Goal: Transaction & Acquisition: Purchase product/service

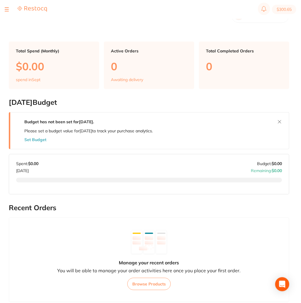
click at [100, 23] on section "Dashboard Welcome back, [PERSON_NAME] [PERSON_NAME] Dentistry" at bounding box center [149, 15] width 280 height 15
click at [26, 7] on img at bounding box center [32, 9] width 29 height 6
click at [30, 10] on img at bounding box center [32, 9] width 29 height 6
click at [32, 8] on img at bounding box center [32, 9] width 29 height 6
click at [39, 8] on img at bounding box center [32, 9] width 29 height 6
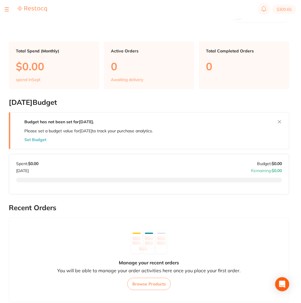
click at [236, 121] on section "[DATE] Budget Budget has not been set for [DATE] . Please set a budget value fo…" at bounding box center [149, 146] width 280 height 96
click at [24, 10] on img at bounding box center [32, 9] width 29 height 6
click at [34, 6] on img at bounding box center [32, 9] width 29 height 6
click at [4, 6] on section "$300.65" at bounding box center [150, 9] width 301 height 19
click at [5, 9] on button at bounding box center [7, 9] width 4 height 1
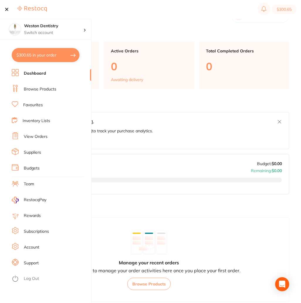
click at [42, 91] on link "Browse Products" at bounding box center [40, 89] width 33 height 6
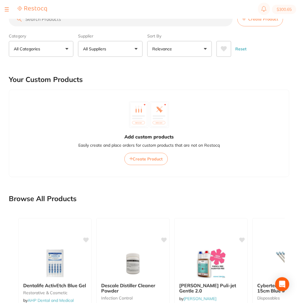
click at [71, 25] on input "search" at bounding box center [121, 19] width 224 height 15
click at [59, 22] on input "search" at bounding box center [121, 19] width 224 height 15
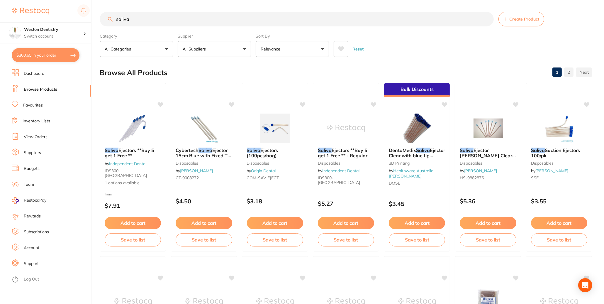
drag, startPoint x: 137, startPoint y: 19, endPoint x: 96, endPoint y: 18, distance: 40.5
click at [96, 18] on div "$300.65 Weston Dentistry Switch account Weston Dentistry $300.65 in your order …" at bounding box center [302, 152] width 604 height 304
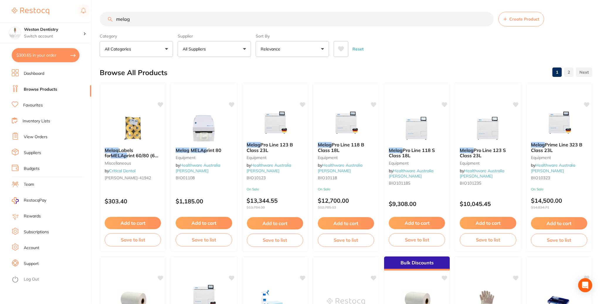
type input "melag"
click at [201, 49] on p "All Suppliers" at bounding box center [195, 49] width 25 height 6
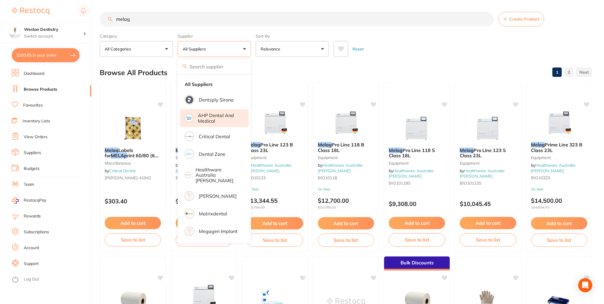
click at [209, 123] on p "AHP Dental and Medical" at bounding box center [219, 118] width 42 height 11
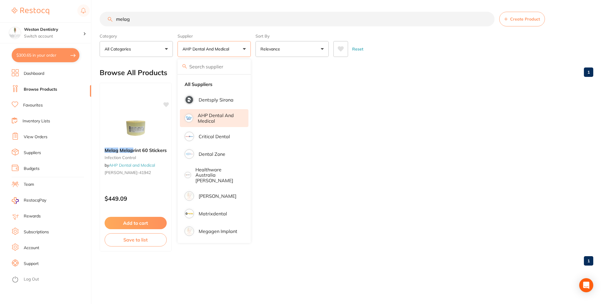
click at [285, 164] on ul "Melag Melap rint 60 Stickers infection control by AHP Dental and Medical [PERSO…" at bounding box center [347, 167] width 494 height 169
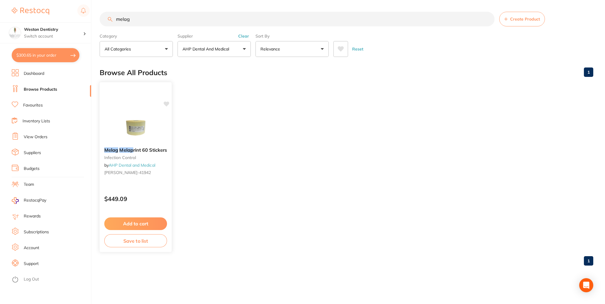
click at [151, 230] on button "Add to cart" at bounding box center [135, 223] width 63 height 13
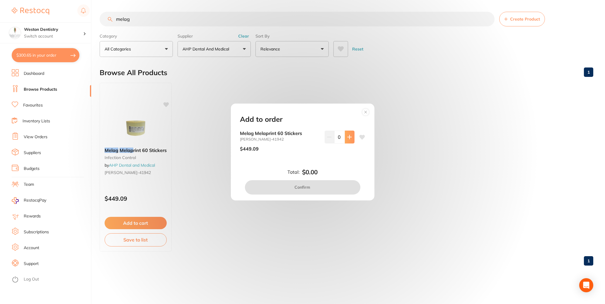
click at [300, 135] on icon at bounding box center [349, 137] width 5 height 5
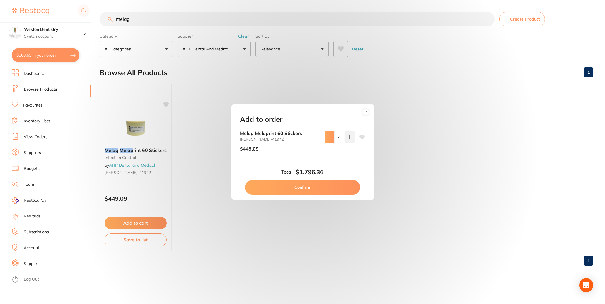
click at [300, 137] on icon at bounding box center [329, 137] width 5 height 5
type input "3"
click at [300, 193] on button "Confirm" at bounding box center [302, 187] width 115 height 14
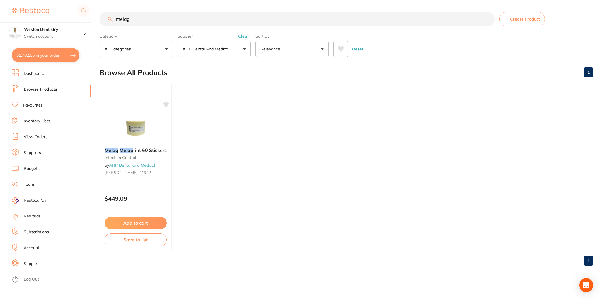
click at [214, 156] on ul "Melag Melap rint 60 Stickers infection control by AHP Dental and Medical [PERSO…" at bounding box center [347, 167] width 494 height 169
drag, startPoint x: 137, startPoint y: 20, endPoint x: 111, endPoint y: 20, distance: 25.8
click at [111, 20] on div "melag Create Product" at bounding box center [347, 19] width 494 height 15
click at [148, 19] on input "melag" at bounding box center [297, 19] width 395 height 15
drag, startPoint x: 154, startPoint y: 19, endPoint x: 88, endPoint y: 20, distance: 66.2
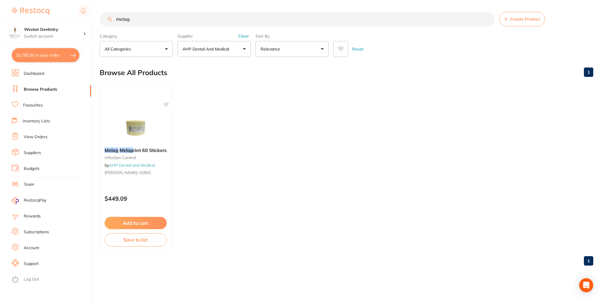
click at [88, 20] on div "$1,782.65 Weston Dentistry Switch account Weston Dentistry $1,782.65 in your or…" at bounding box center [302, 152] width 605 height 304
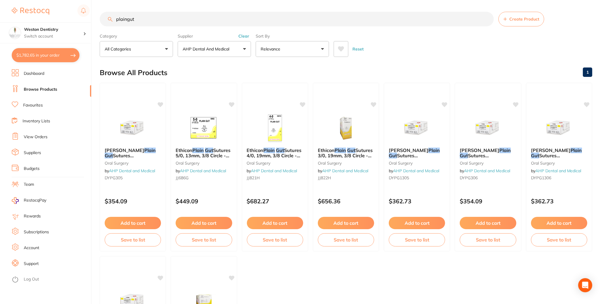
click at [129, 20] on input "plaingut" at bounding box center [297, 19] width 394 height 15
type input "plain gut"
click at [218, 48] on p "AHP Dental and Medical" at bounding box center [207, 49] width 49 height 6
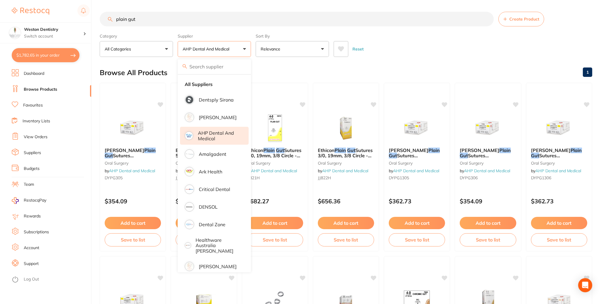
click at [241, 39] on label "Supplier" at bounding box center [214, 35] width 73 height 5
click at [201, 87] on strong "All Suppliers" at bounding box center [199, 83] width 28 height 5
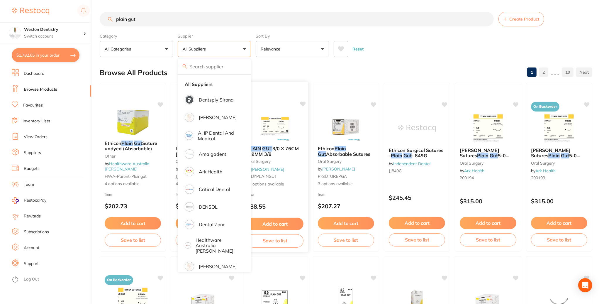
click at [295, 71] on div "Browse All Products 1 2 ...... 10" at bounding box center [346, 73] width 492 height 20
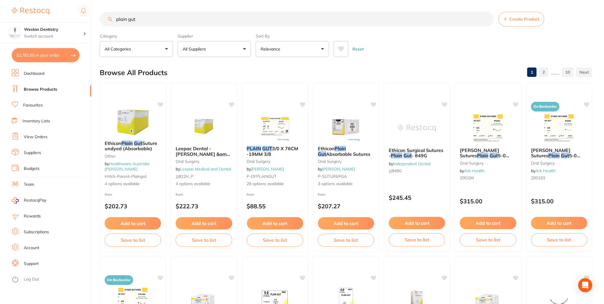
drag, startPoint x: 407, startPoint y: 162, endPoint x: 410, endPoint y: 180, distance: 18.4
click at [300, 158] on span "Ethicon Surgical Sutures -" at bounding box center [416, 152] width 55 height 11
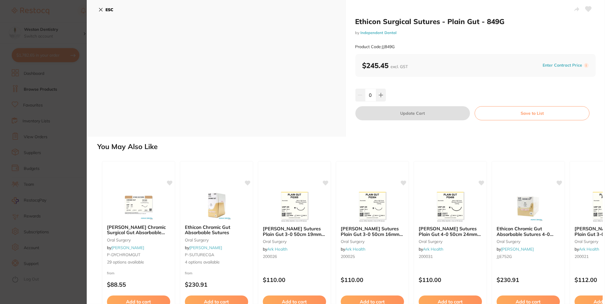
click at [101, 8] on icon at bounding box center [100, 9] width 5 height 5
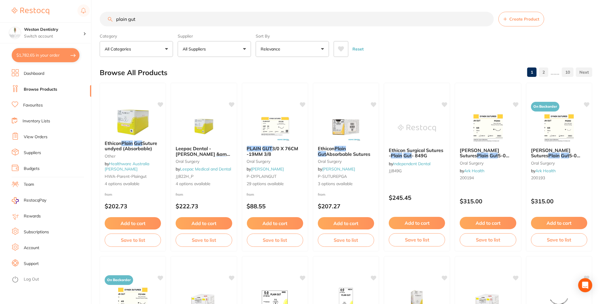
click at [51, 55] on button "$1,782.65 in your order" at bounding box center [46, 55] width 68 height 14
checkbox input "true"
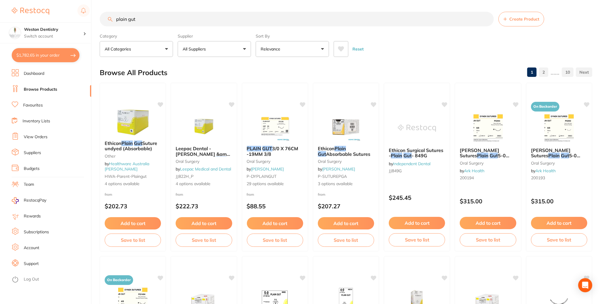
checkbox input "true"
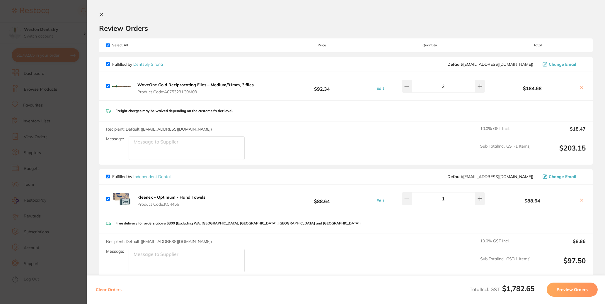
scroll to position [29, 0]
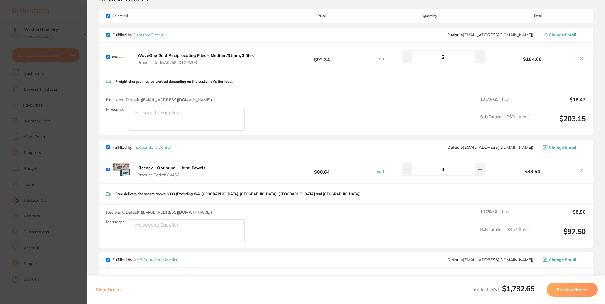
click at [174, 125] on textarea "Message:" at bounding box center [187, 118] width 116 height 23
type textarea "$"
type textarea "{"
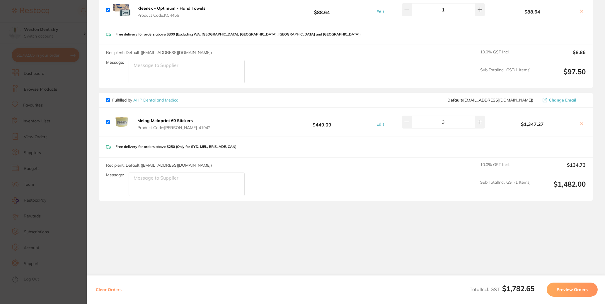
scroll to position [170, 0]
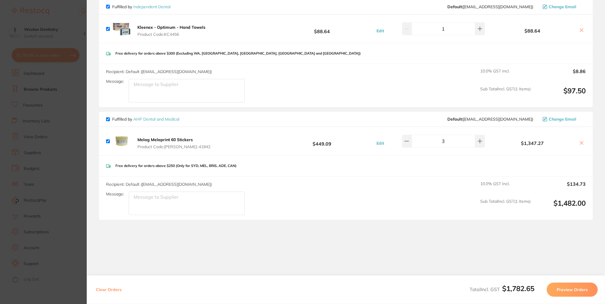
type textarea "Price needs to be $90"
click at [75, 30] on section "Update RRP Set your pre negotiated price for this item. Item Agreed RRP (excl. …" at bounding box center [302, 152] width 605 height 304
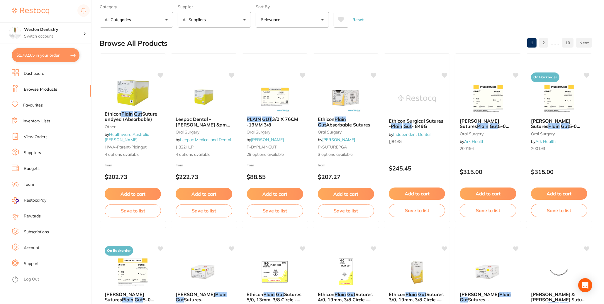
scroll to position [0, 0]
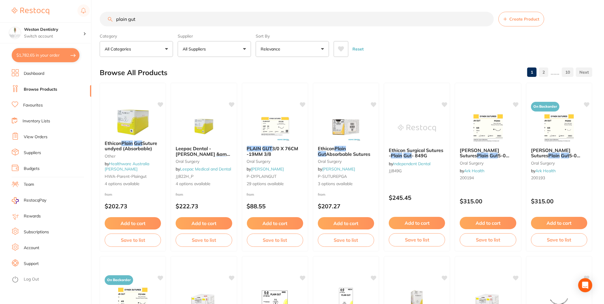
drag, startPoint x: 139, startPoint y: 19, endPoint x: 93, endPoint y: 19, distance: 46.9
click at [93, 19] on div "$1,782.65 Weston Dentistry Switch account Weston Dentistry $1,782.65 in your or…" at bounding box center [302, 152] width 604 height 304
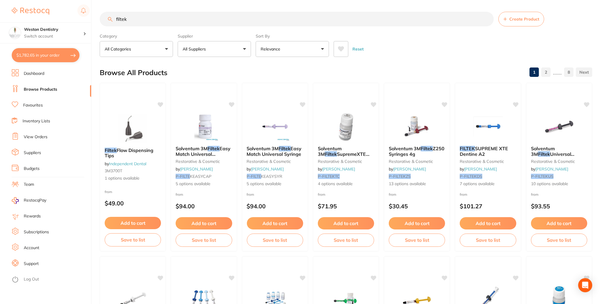
type input "filtek"
click at [197, 51] on p "All Suppliers" at bounding box center [195, 49] width 25 height 6
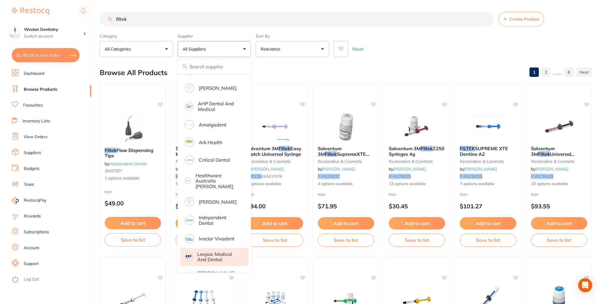
scroll to position [117, 0]
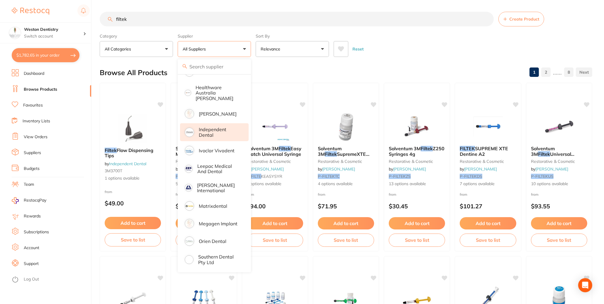
click at [219, 137] on p "Independent Dental" at bounding box center [220, 132] width 42 height 11
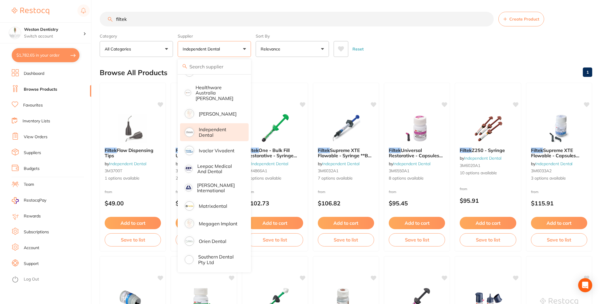
click at [300, 72] on div "Browse All Products 1" at bounding box center [346, 73] width 492 height 20
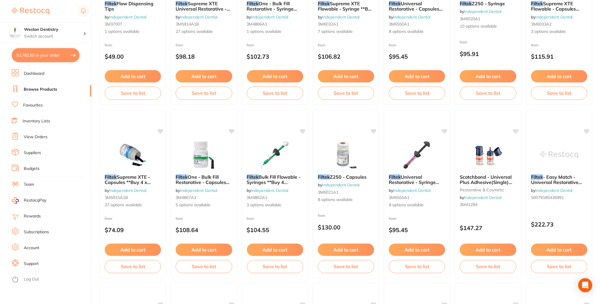
scroll to position [176, 0]
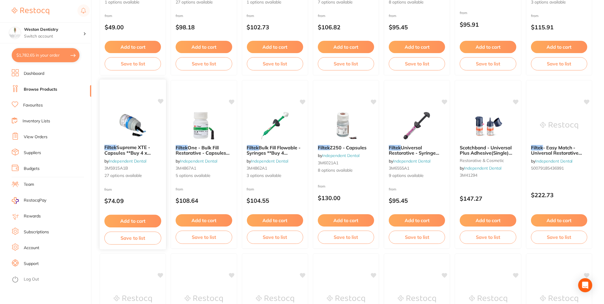
click at [144, 153] on span "Supreme XTE - Capsules **Buy 4 x Capsules** Receive 1 x" at bounding box center [128, 155] width 48 height 22
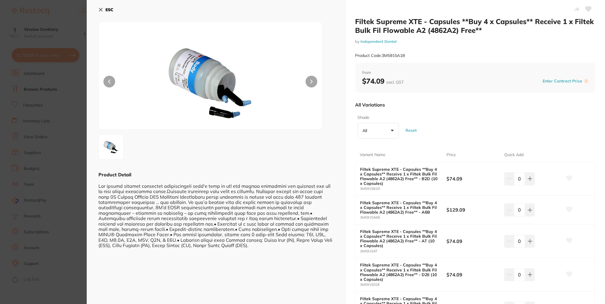
click at [49, 87] on section "Filtek Supreme XTE - Capsules **Buy 4 x Capsules** Receive 1 x Filtek Bulk Fil …" at bounding box center [302, 152] width 605 height 304
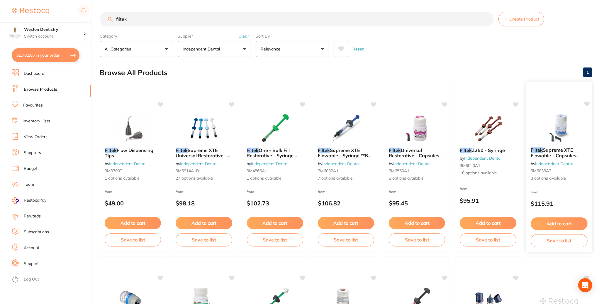
click at [300, 158] on span "Supreme XTE Flowable - Capsules **Buy 4 x Capsules ** Receive 1 x" at bounding box center [554, 158] width 49 height 22
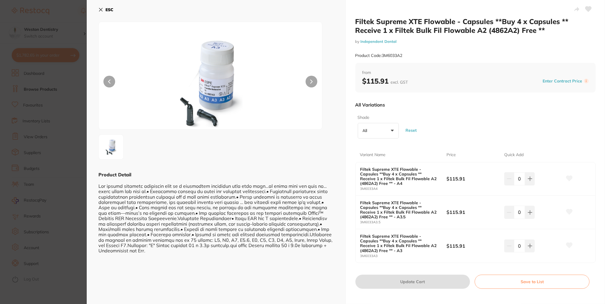
click at [66, 88] on section "Filtek Supreme XTE Flowable - Capsules **Buy 4 x Capsules ** Receive 1 x Filtek…" at bounding box center [302, 152] width 605 height 304
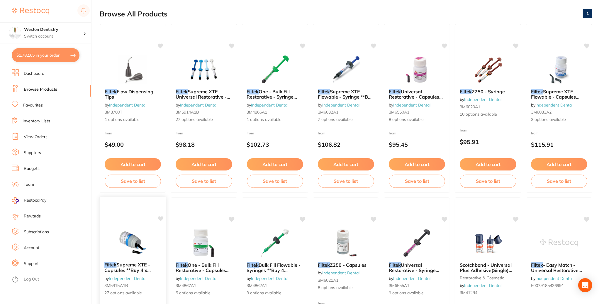
scroll to position [176, 0]
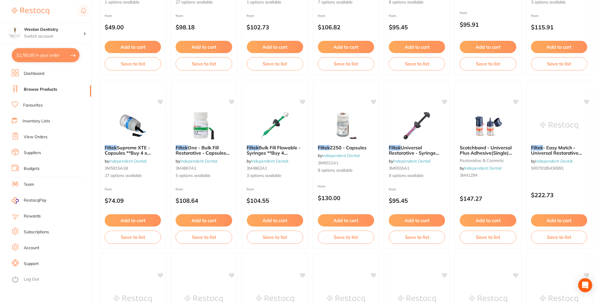
drag, startPoint x: 137, startPoint y: 154, endPoint x: 175, endPoint y: 165, distance: 39.4
click at [137, 154] on span "Supreme XTE - Capsules **Buy 4 x Capsules** Receive 1 x" at bounding box center [128, 155] width 47 height 22
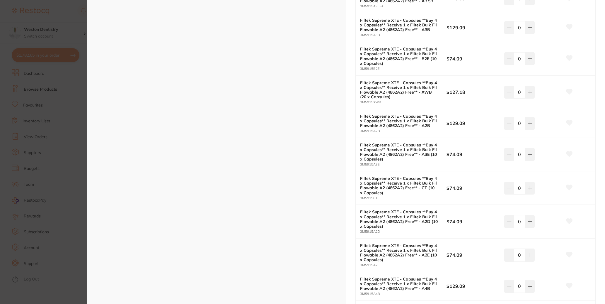
scroll to position [469, 0]
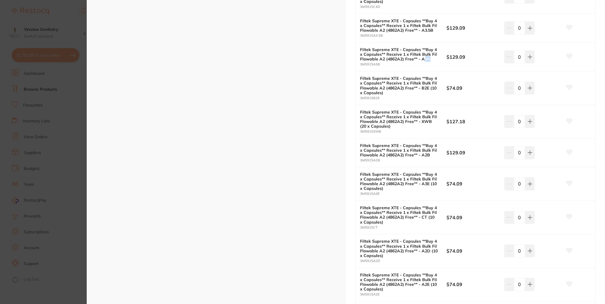
drag, startPoint x: 429, startPoint y: 66, endPoint x: 424, endPoint y: 66, distance: 4.4
click at [300, 61] on b "Filtek Supreme XTE - Capsules **Buy 4 x Capsules** Receive 1 x Filtek Bulk Fil …" at bounding box center [399, 54] width 78 height 14
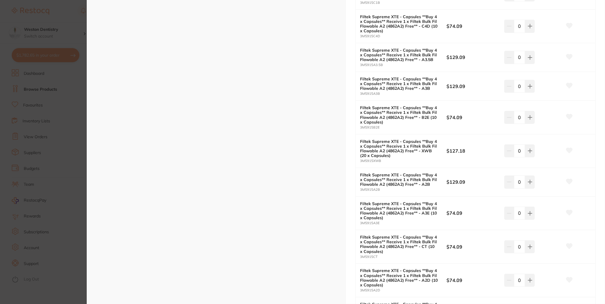
click at [300, 91] on b "Filtek Supreme XTE - Capsules **Buy 4 x Capsules** Receive 1 x Filtek Bulk Fil …" at bounding box center [399, 83] width 78 height 14
click at [300, 89] on icon at bounding box center [530, 86] width 5 height 5
type input "2"
click at [300, 60] on icon at bounding box center [530, 57] width 5 height 5
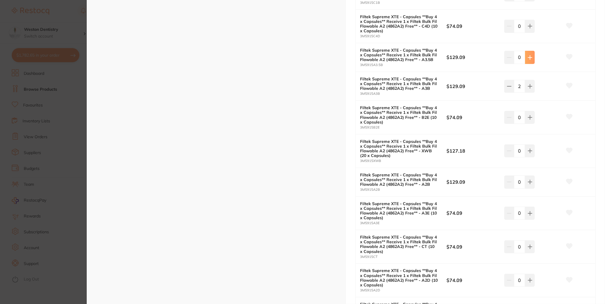
type input "1"
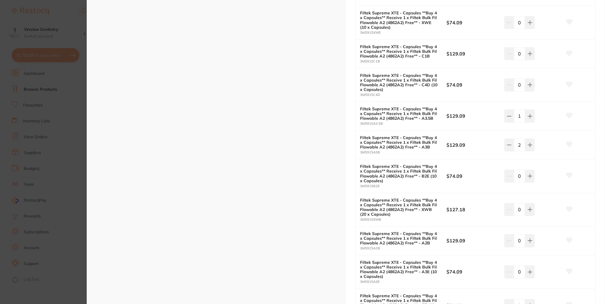
scroll to position [410, 0]
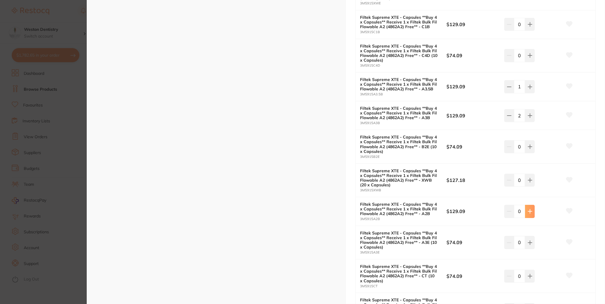
click at [300, 213] on icon at bounding box center [530, 211] width 4 height 4
type input "1"
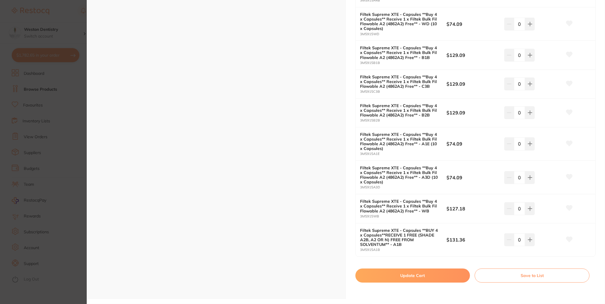
scroll to position [879, 0]
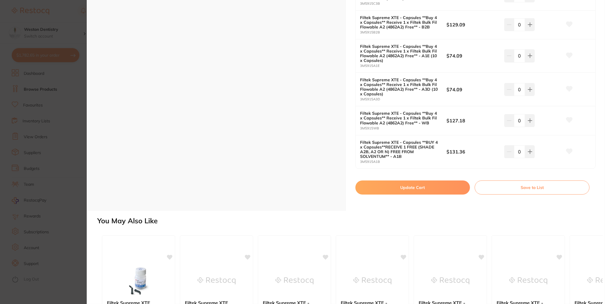
click at [300, 194] on button "Update Cart" at bounding box center [412, 187] width 115 height 14
checkbox input "false"
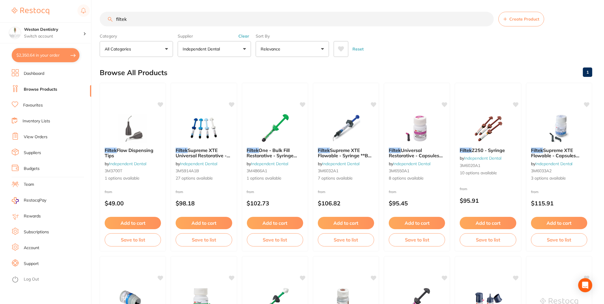
click at [138, 22] on input "filtek" at bounding box center [297, 19] width 394 height 15
drag, startPoint x: 152, startPoint y: 20, endPoint x: 105, endPoint y: 25, distance: 47.4
click at [105, 25] on input "filtek" at bounding box center [297, 19] width 394 height 15
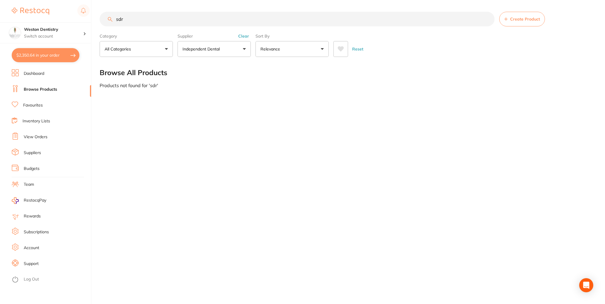
type input "sdr"
click at [244, 39] on button "Clear" at bounding box center [243, 35] width 14 height 5
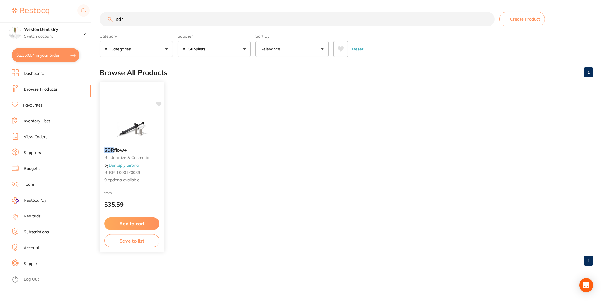
click at [144, 230] on button "Add to cart" at bounding box center [131, 223] width 55 height 13
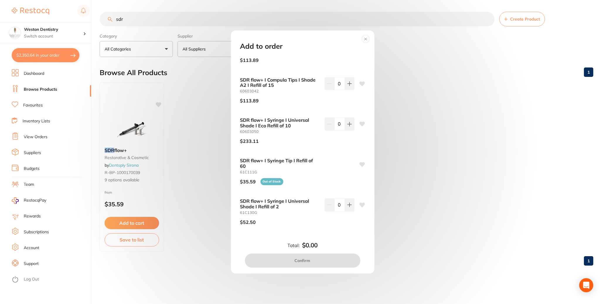
scroll to position [264, 0]
click at [206, 183] on div "Add to order SDR flow+ I Compula Tips I Shade A3 I Refill of 15 60603043 $113.8…" at bounding box center [302, 152] width 605 height 304
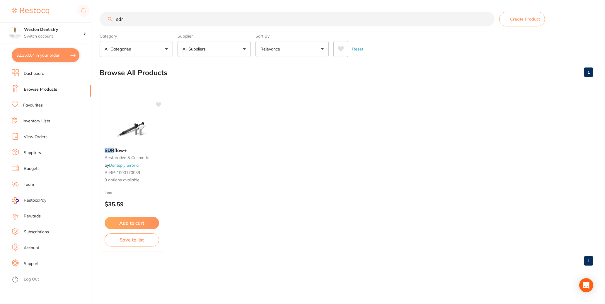
click at [55, 55] on button "$2,350.64 in your order" at bounding box center [46, 55] width 68 height 14
checkbox input "true"
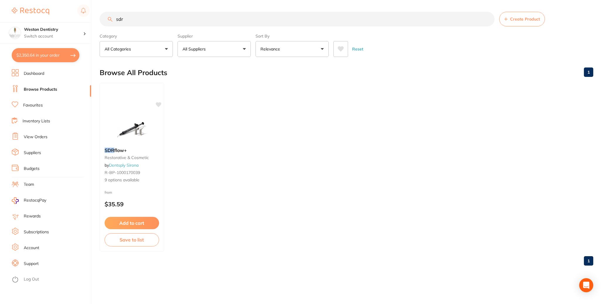
checkbox input "true"
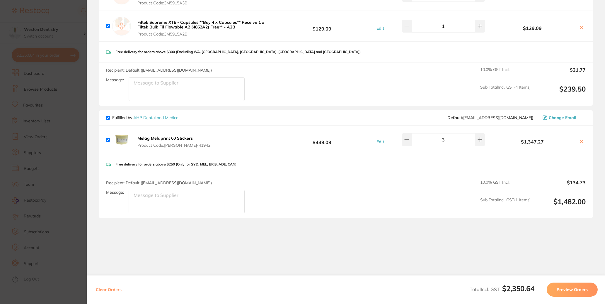
scroll to position [295, 0]
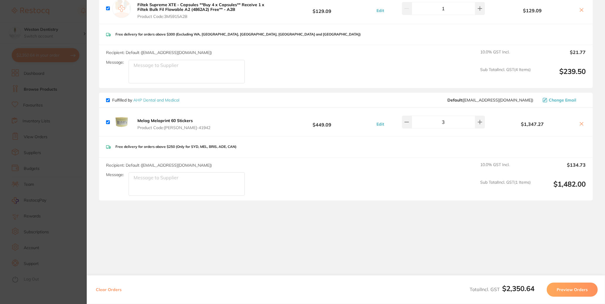
click at [300, 291] on button "Preview Orders" at bounding box center [572, 289] width 51 height 14
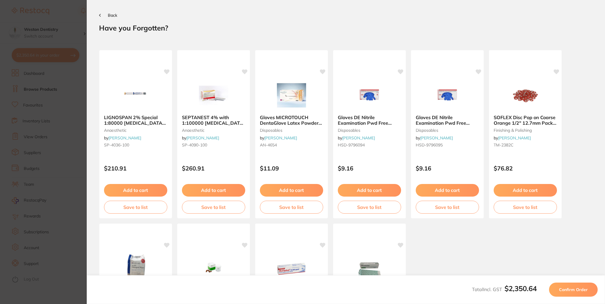
click at [300, 291] on span "Confirm Order" at bounding box center [573, 289] width 29 height 5
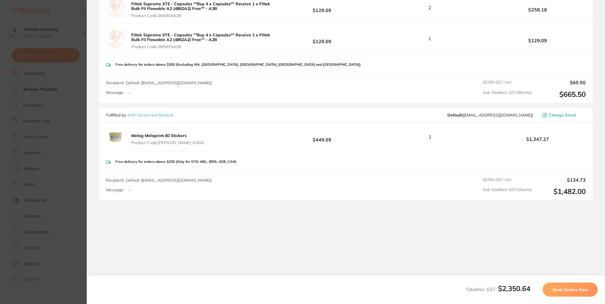
scroll to position [310, 0]
click at [300, 293] on button "Send Orders Now" at bounding box center [570, 289] width 55 height 14
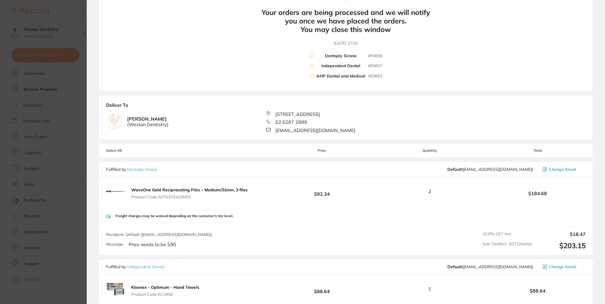
scroll to position [0, 0]
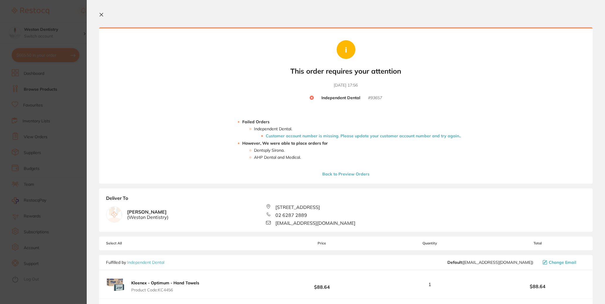
click at [276, 138] on li "Customer account number is missing. Please update your customer account number …" at bounding box center [363, 135] width 195 height 5
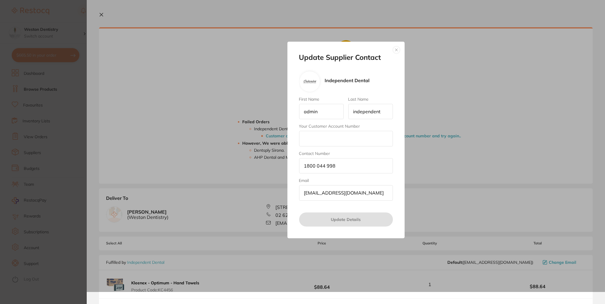
click at [300, 114] on input "admin" at bounding box center [321, 111] width 45 height 15
drag, startPoint x: 341, startPoint y: 114, endPoint x: 276, endPoint y: 117, distance: 65.4
click at [276, 117] on div "Update Supplier Contact Independent Dental First Name admin Last Name independe…" at bounding box center [346, 140] width 518 height 304
type input "Amit"
drag, startPoint x: 386, startPoint y: 114, endPoint x: 308, endPoint y: 116, distance: 77.7
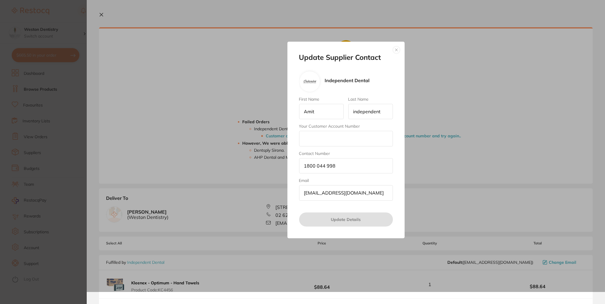
click at [300, 116] on div "First Name [PERSON_NAME] Last Name independent Your Customer Account Number Con…" at bounding box center [346, 149] width 94 height 104
type input "Arora"
click at [300, 139] on input "Your Customer Account Number" at bounding box center [346, 138] width 94 height 15
click at [299, 125] on div "Update Supplier Contact Independent Dental First Name [PERSON_NAME] Last Name A…" at bounding box center [345, 140] width 117 height 196
click at [300, 143] on input "Your Customer Account Number" at bounding box center [346, 138] width 94 height 15
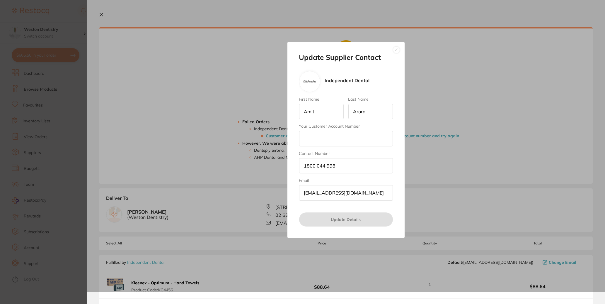
paste input "ARORWE"
type input "ARORWE"
click at [300, 226] on button "Update Details" at bounding box center [346, 219] width 94 height 14
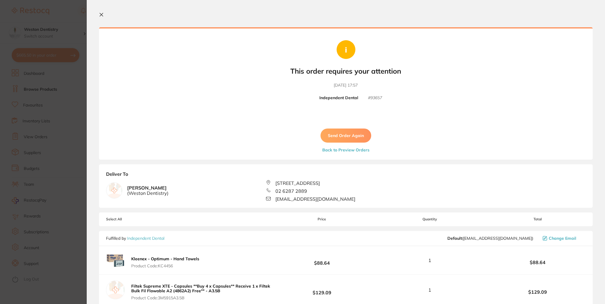
click at [300, 140] on button "Send Order Again" at bounding box center [346, 135] width 51 height 14
